Goal: Task Accomplishment & Management: Complete application form

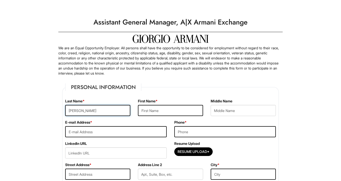
type input "[PERSON_NAME]"
type input "Ravit"
type input "[EMAIL_ADDRESS][DOMAIN_NAME]"
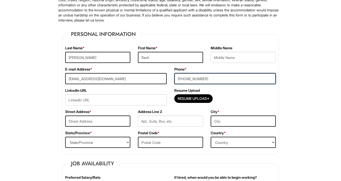
scroll to position [57, 0]
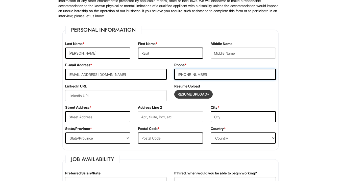
type input "[PHONE_NUMBER]"
click at [189, 96] on input "Resume Upload*" at bounding box center [193, 94] width 38 height 8
type input "C:\fakepath\[PERSON_NAME] 8.25.pdf"
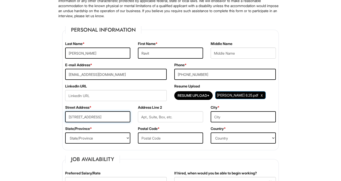
type input "[STREET_ADDRESS]"
type input "408"
click at [109, 117] on input "[STREET_ADDRESS]" at bounding box center [97, 116] width 65 height 11
type input "[STREET_ADDRESS]"
click at [140, 118] on input "408" at bounding box center [170, 116] width 65 height 11
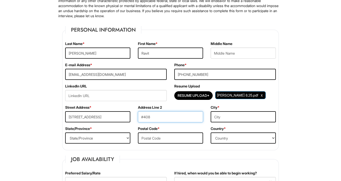
type input "#408"
type input "AVENTURA"
select select "FL"
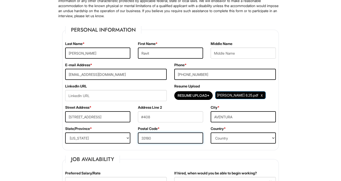
type input "33180"
select select "[GEOGRAPHIC_DATA]"
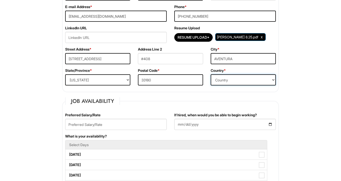
scroll to position [117, 0]
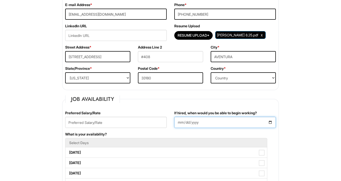
click at [182, 123] on input "If hired, when would you be able to begin working?" at bounding box center [224, 122] width 101 height 11
type input "[DATE]"
click at [246, 133] on div "What is your availability? Select Days [DATE] [DATE] [DATE] [DATE] [DATE] [DATE…" at bounding box center [170, 177] width 218 height 93
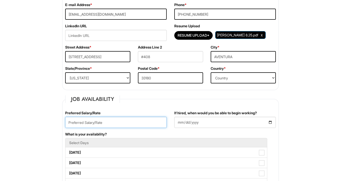
click at [91, 121] on input "text" at bounding box center [115, 122] width 101 height 11
type input "7"
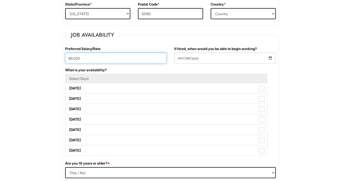
scroll to position [182, 0]
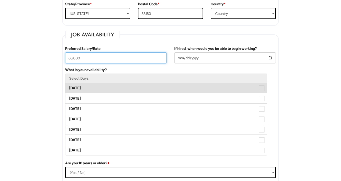
type input "66,000"
click at [82, 85] on label "[DATE]" at bounding box center [165, 88] width 201 height 10
click at [69, 85] on Available_Monday "[DATE]" at bounding box center [66, 85] width 3 height 3
checkbox Available_Monday "true"
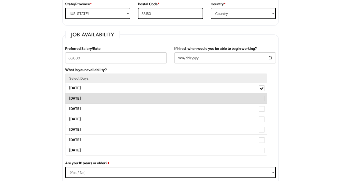
click at [78, 94] on label "[DATE]" at bounding box center [165, 98] width 201 height 10
click at [69, 94] on Available_Tuesday "[DATE]" at bounding box center [66, 95] width 3 height 3
checkbox Available_Tuesday "true"
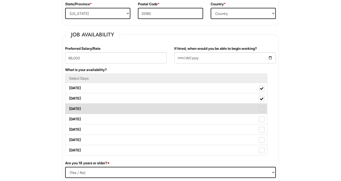
click at [80, 106] on label "[DATE]" at bounding box center [165, 108] width 201 height 10
click at [69, 106] on Available_Wednesday "[DATE]" at bounding box center [66, 105] width 3 height 3
checkbox Available_Wednesday "true"
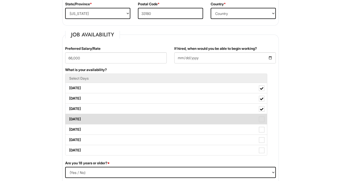
click at [84, 117] on label "[DATE]" at bounding box center [165, 119] width 201 height 10
click at [69, 117] on Available_Thursday "[DATE]" at bounding box center [66, 116] width 3 height 3
checkbox Available_Thursday "true"
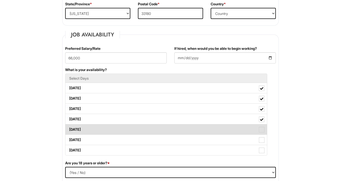
click at [85, 127] on label "[DATE]" at bounding box center [165, 129] width 201 height 10
click at [69, 127] on Available_Friday "[DATE]" at bounding box center [66, 126] width 3 height 3
checkbox Available_Friday "true"
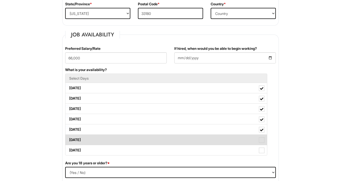
click at [84, 139] on label "[DATE]" at bounding box center [165, 139] width 201 height 10
click at [69, 139] on Available_Saturday "[DATE]" at bounding box center [66, 136] width 3 height 3
checkbox Available_Saturday "true"
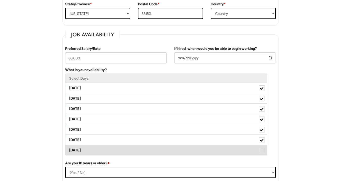
click at [85, 150] on label "[DATE]" at bounding box center [165, 150] width 201 height 10
click at [69, 149] on Available_Sunday "[DATE]" at bounding box center [66, 147] width 3 height 3
checkbox Available_Sunday "true"
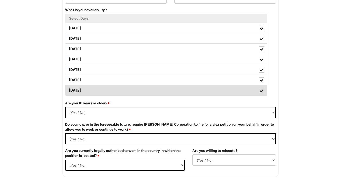
scroll to position [242, 0]
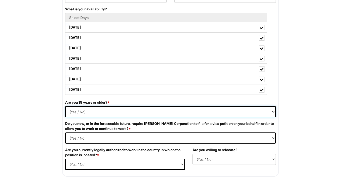
select select "Yes"
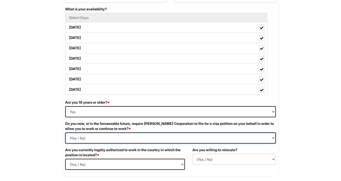
select Required "No"
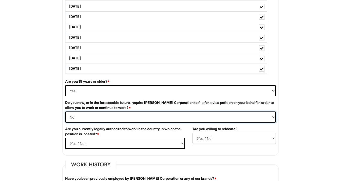
scroll to position [265, 0]
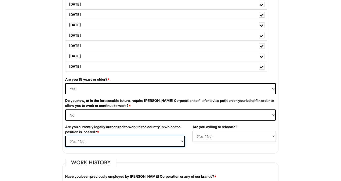
select select "Yes"
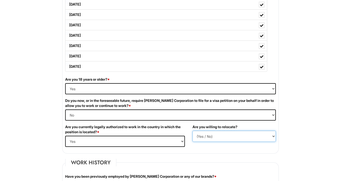
select select "N"
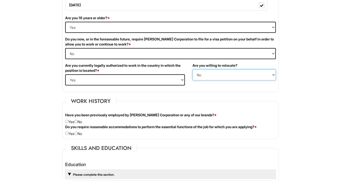
scroll to position [328, 0]
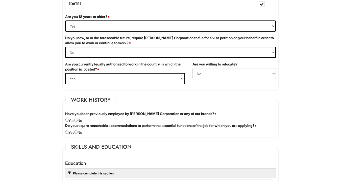
click at [77, 120] on input "radio" at bounding box center [75, 119] width 3 height 3
radio input "true"
click at [77, 131] on input "radio" at bounding box center [75, 131] width 3 height 3
radio input "true"
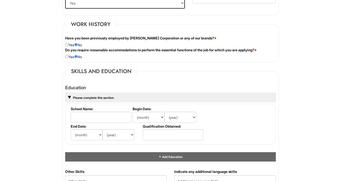
scroll to position [404, 0]
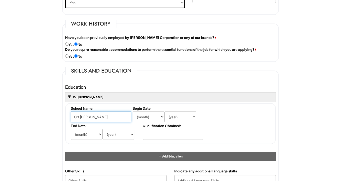
type input "Ort [PERSON_NAME]"
select select "1994"
select select "1998"
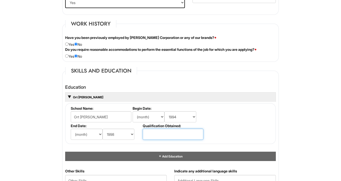
click at [154, 132] on input "text" at bounding box center [173, 133] width 61 height 11
type input "g"
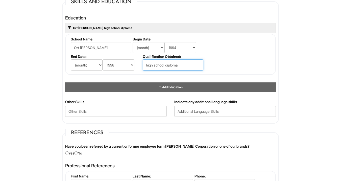
scroll to position [476, 0]
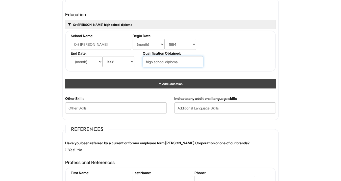
type input "high school diploma"
click at [167, 82] on span "Add Education" at bounding box center [171, 84] width 21 height 4
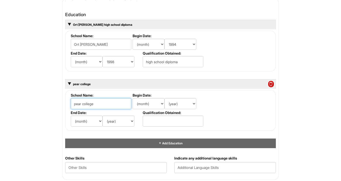
type input "pear college"
select select "2001"
select select "2002"
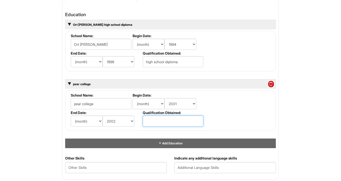
click at [150, 122] on input "text" at bounding box center [173, 120] width 61 height 11
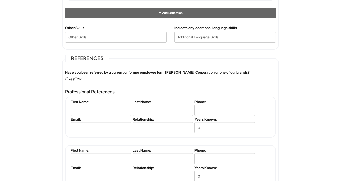
scroll to position [607, 0]
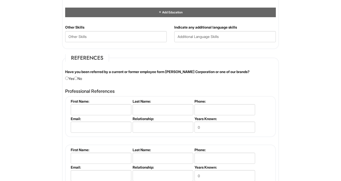
type input "Graphic design-associate's degree"
click at [77, 77] on input "radio" at bounding box center [75, 77] width 3 height 3
radio input "true"
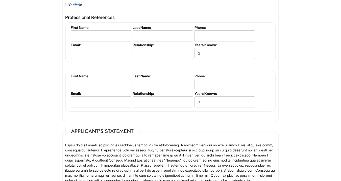
scroll to position [685, 0]
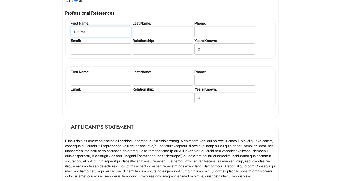
type input "Nir Raz"
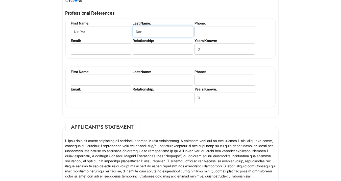
type input "Raz"
click at [102, 29] on input "Nir Raz" at bounding box center [101, 31] width 61 height 11
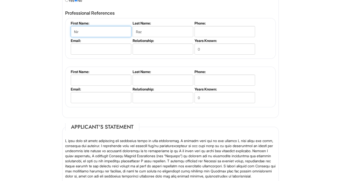
type input "Nir"
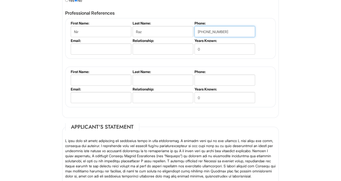
type input "[PHONE_NUMBER]"
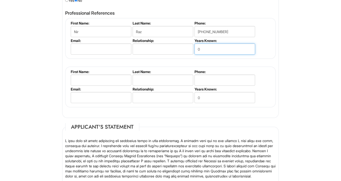
click at [200, 49] on input "0" at bounding box center [224, 48] width 61 height 11
type input "0"
type input "5"
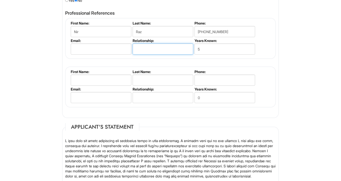
click at [148, 48] on input "text" at bounding box center [162, 48] width 61 height 11
type input "co- worker"
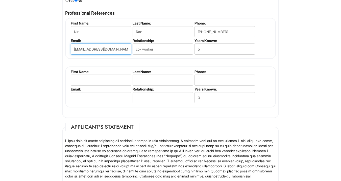
type input "[EMAIL_ADDRESS][DOMAIN_NAME]"
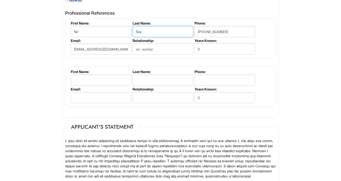
click at [144, 30] on input "Raz" at bounding box center [162, 31] width 61 height 11
type input "R"
type input "S"
type input "E"
type input "Raz"
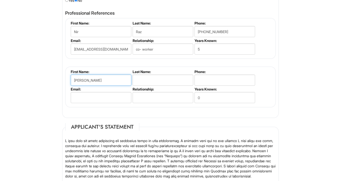
type input "[PERSON_NAME]"
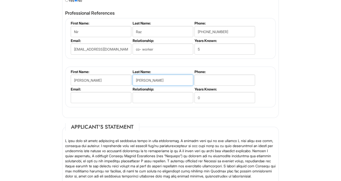
type input "[PERSON_NAME]"
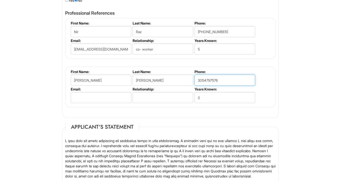
type input "3054797576"
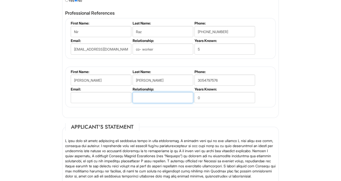
click at [146, 96] on input "text" at bounding box center [162, 97] width 61 height 11
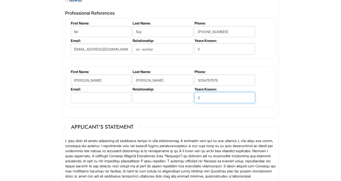
drag, startPoint x: 202, startPoint y: 96, endPoint x: 195, endPoint y: 96, distance: 6.8
click at [195, 96] on input "0" at bounding box center [224, 97] width 61 height 11
type input "1"
type input "15"
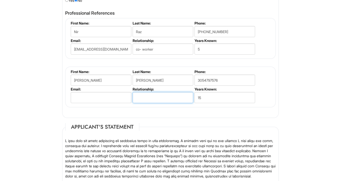
click at [159, 96] on input "text" at bounding box center [162, 97] width 61 height 11
type input "Employer"
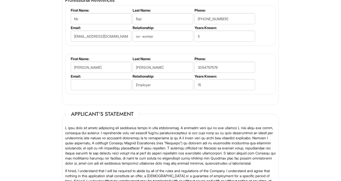
scroll to position [698, 0]
click at [204, 65] on input "3054797576" at bounding box center [224, 66] width 61 height 11
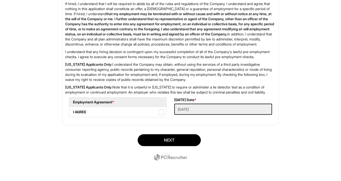
scroll to position [882, 0]
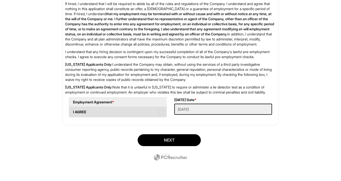
type input "[PHONE_NUMBER]"
click at [163, 112] on span at bounding box center [161, 112] width 6 height 6
click at [72, 111] on AGREE "I AGREE" at bounding box center [70, 109] width 3 height 3
checkbox AGREE "true"
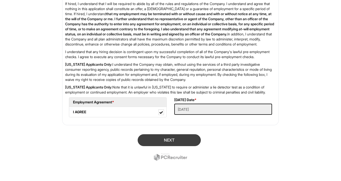
click at [166, 145] on button "Next" at bounding box center [169, 140] width 63 height 12
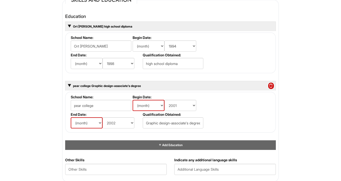
scroll to position [489, 0]
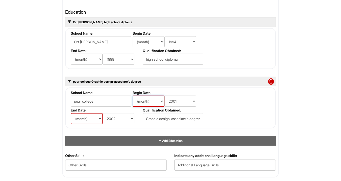
select select "9"
select select "7"
click at [55, 120] on div "1 2 3 Assistant General Manager, A|X Armani Exchange PLEASE COMPLETE ALL REQUIR…" at bounding box center [170, 40] width 234 height 1033
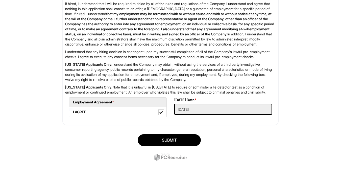
scroll to position [892, 0]
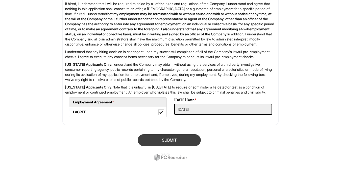
click at [159, 139] on button "SUBMIT" at bounding box center [169, 140] width 63 height 12
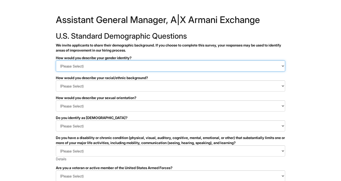
select select "Woman"
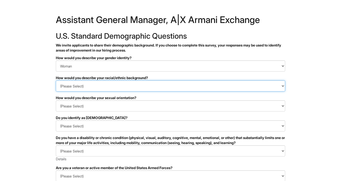
select select "White or European"
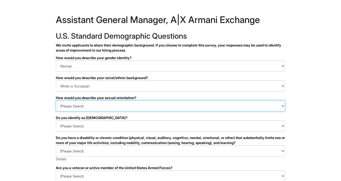
select select "Asexual"
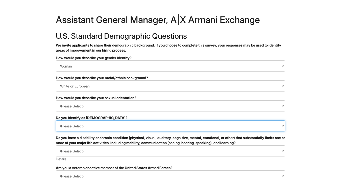
select select "No"
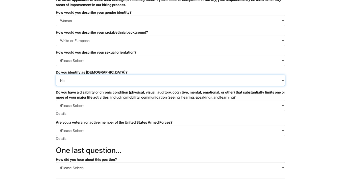
scroll to position [47, 0]
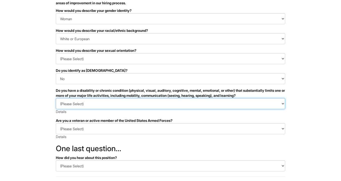
select select "NO, I DON'T HAVE A DISABILITY"
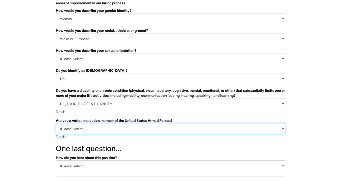
select select "I AM NOT A PROTECTED VETERAN"
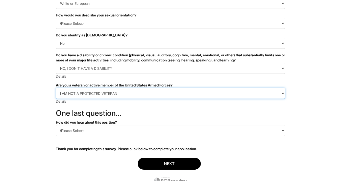
scroll to position [84, 0]
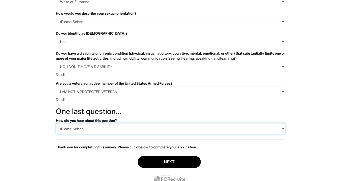
select select "LinkedIn"
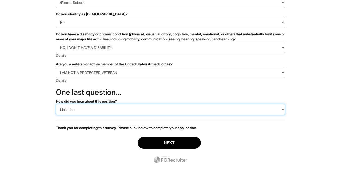
scroll to position [103, 0]
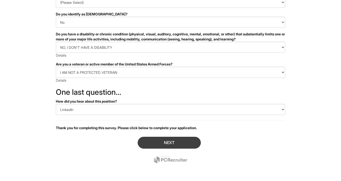
click at [171, 141] on button "Next" at bounding box center [169, 143] width 63 height 12
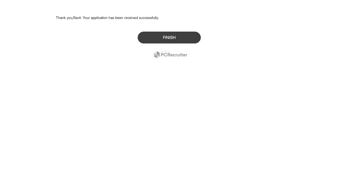
click at [172, 37] on button "Finish" at bounding box center [169, 38] width 63 height 12
